Goal: Use online tool/utility: Use online tool/utility

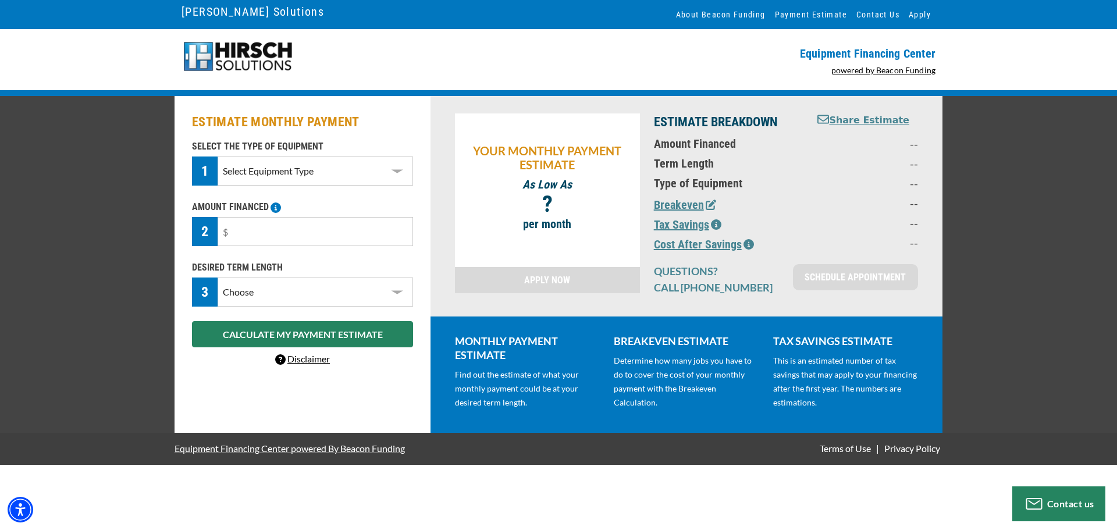
click at [376, 171] on select "Select Equipment Type DTG Printing Embroidery Screen Printing Software and Auto…" at bounding box center [315, 170] width 195 height 29
select select "1"
click at [218, 156] on select "Select Equipment Type DTG Printing Embroidery Screen Printing Software and Auto…" at bounding box center [315, 170] width 195 height 29
click at [377, 230] on input "text" at bounding box center [315, 231] width 195 height 29
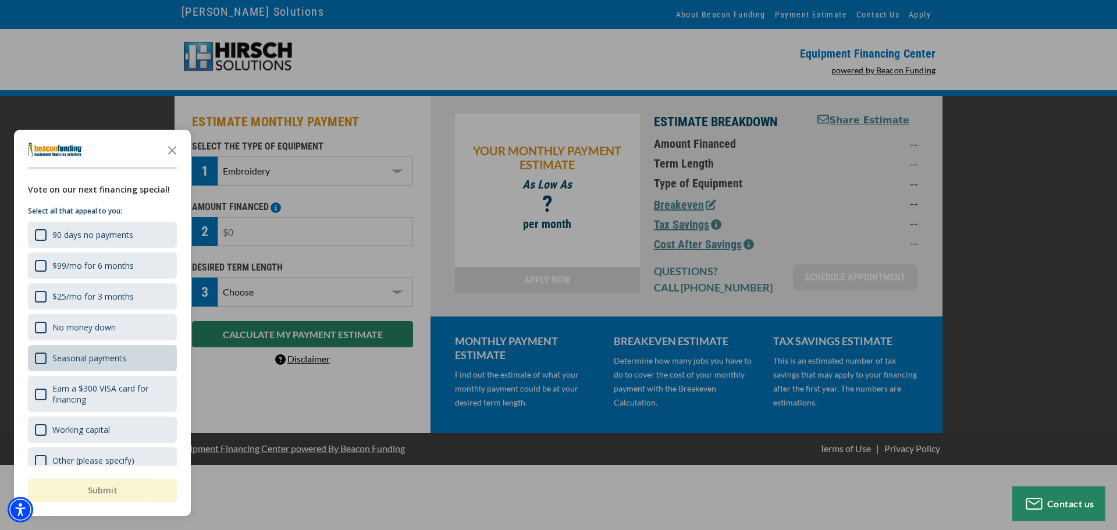
scroll to position [18, 0]
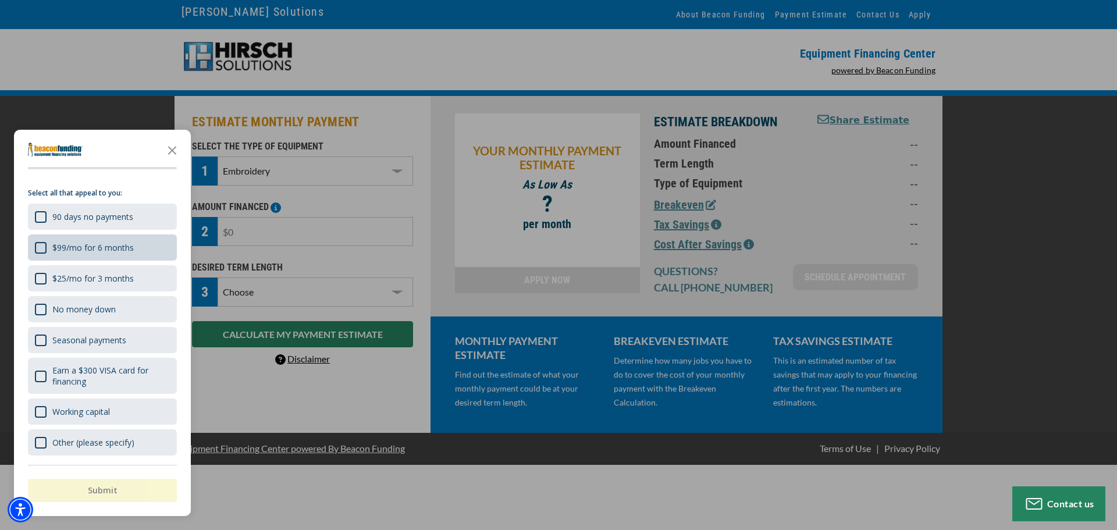
click at [108, 249] on div "$99/mo for 6 months" at bounding box center [92, 247] width 81 height 11
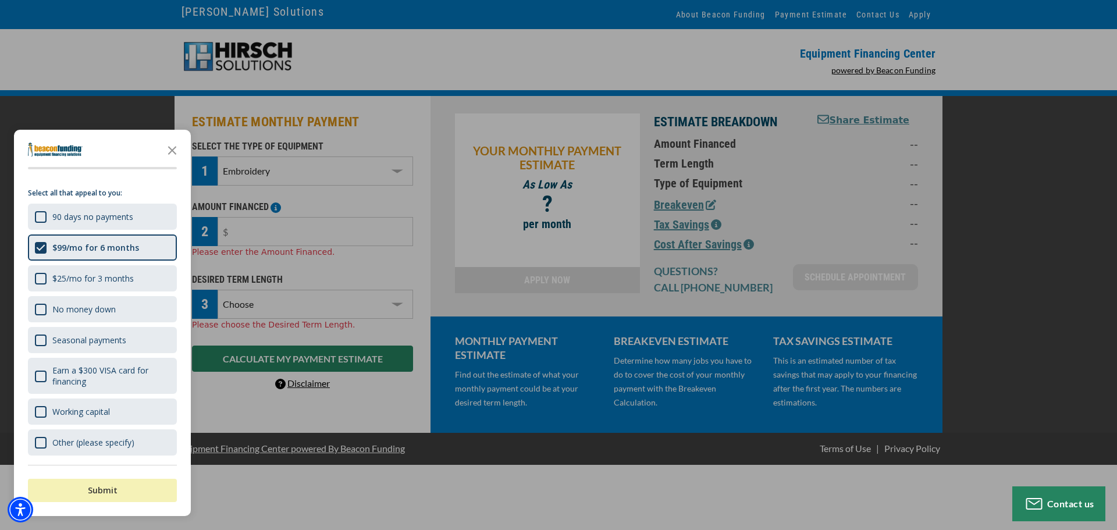
click at [117, 489] on button "Submit" at bounding box center [102, 490] width 149 height 23
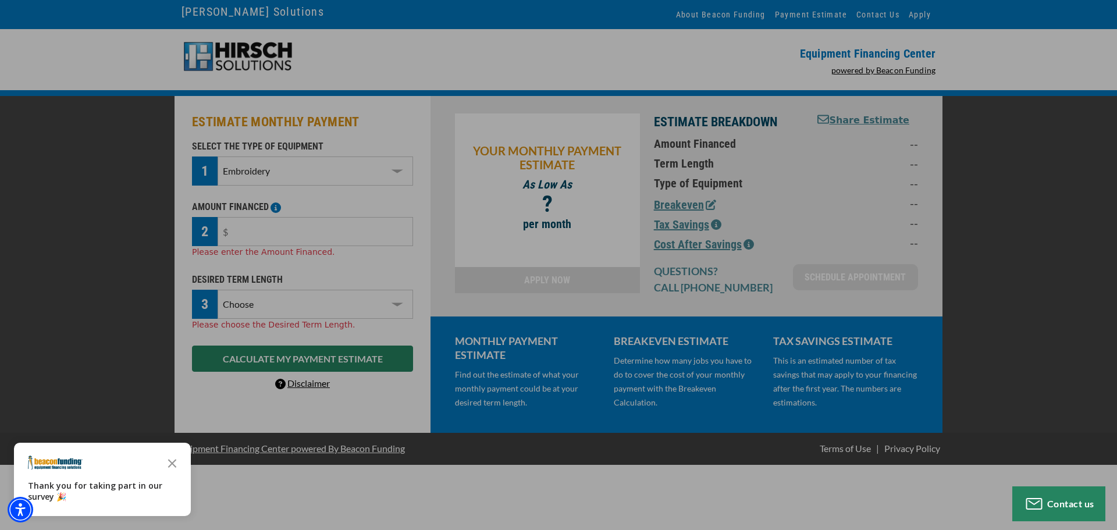
click at [170, 465] on icon "Close the survey" at bounding box center [172, 462] width 23 height 23
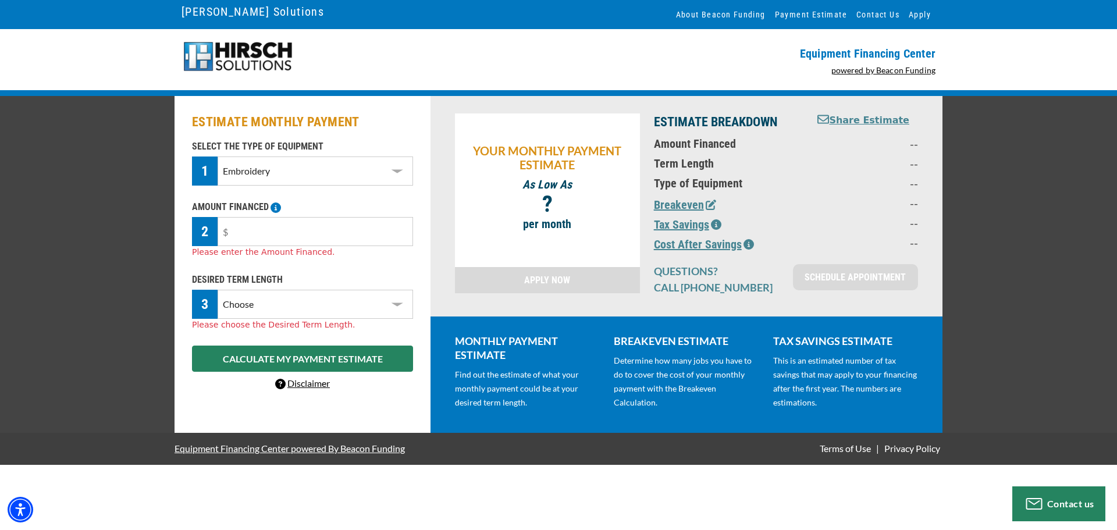
click at [355, 304] on select "Choose 36 Months 48 Months 60 Months" at bounding box center [315, 304] width 195 height 29
select select "60"
click at [218, 290] on select "Choose 36 Months 48 Months 60 Months" at bounding box center [315, 304] width 195 height 29
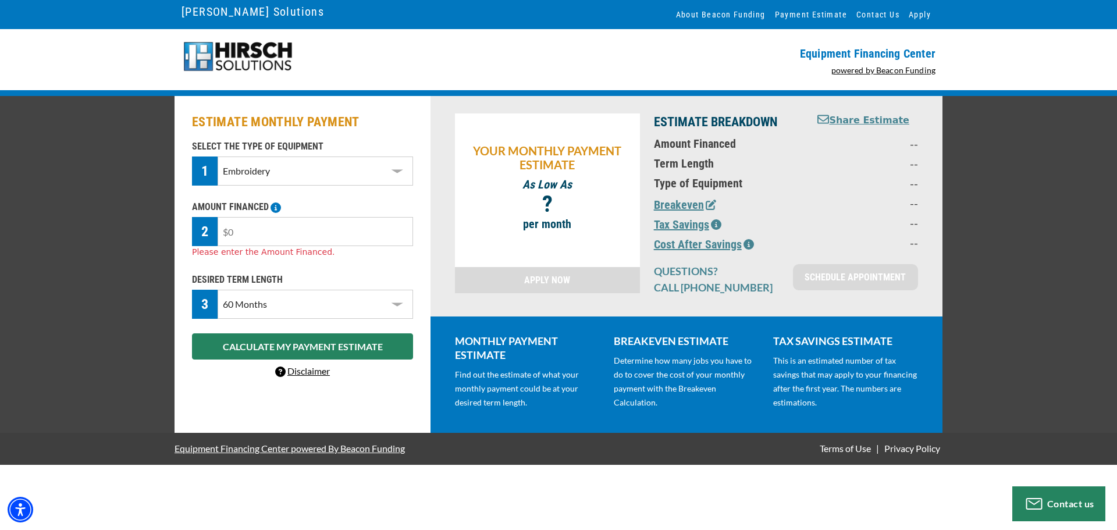
click at [312, 233] on input "text" at bounding box center [315, 231] width 195 height 29
